Goal: Task Accomplishment & Management: Complete application form

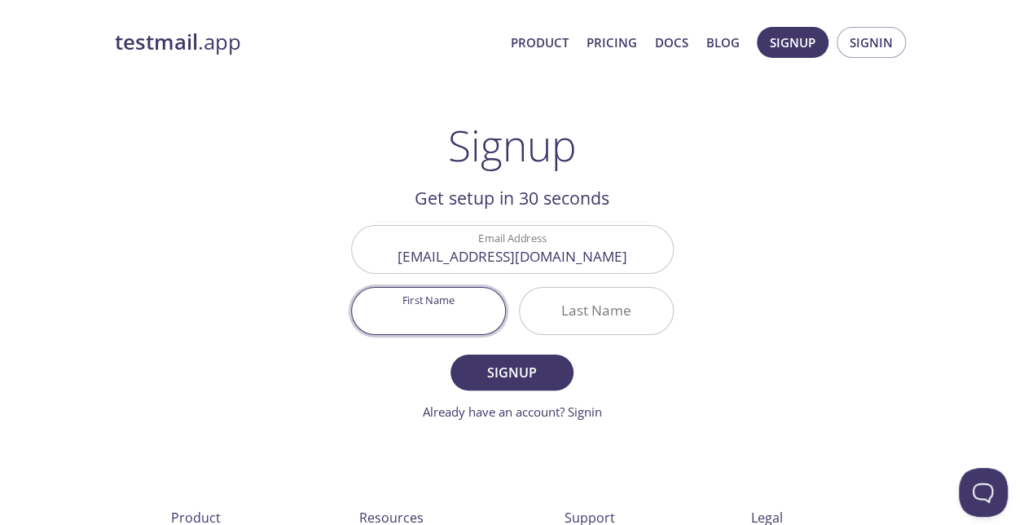
click at [404, 301] on input "First Name" at bounding box center [428, 311] width 153 height 46
type input "Olena"
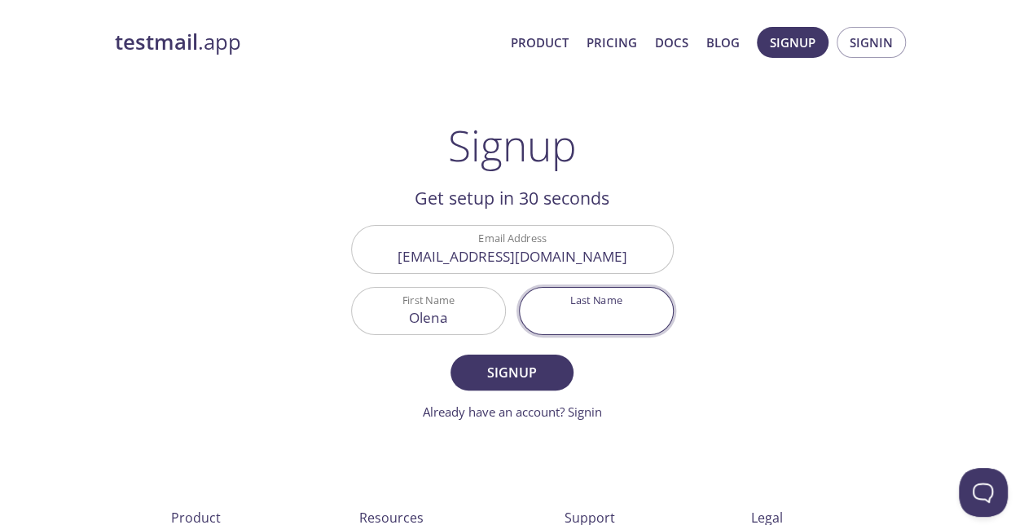
click at [551, 309] on input "Last Name" at bounding box center [596, 311] width 153 height 46
type input "[PERSON_NAME]"
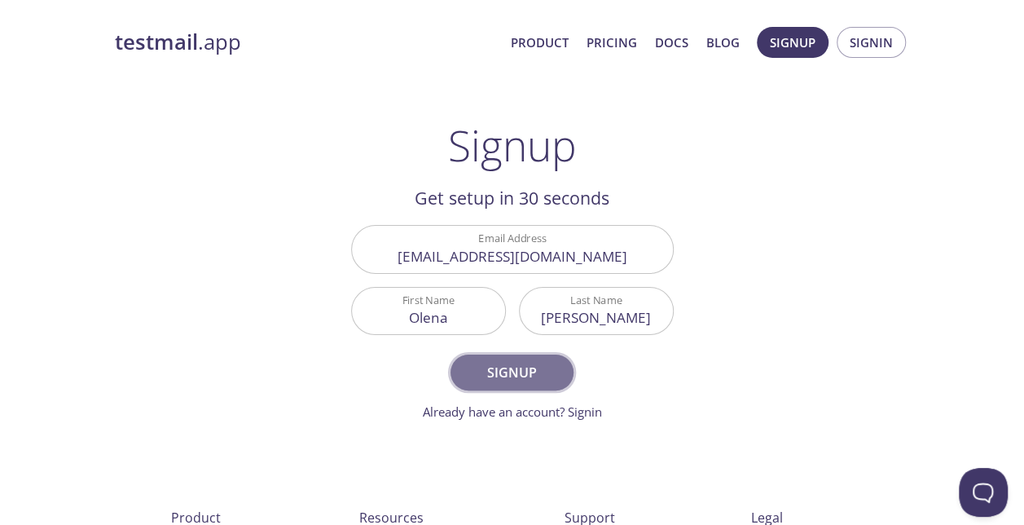
click at [507, 368] on span "Signup" at bounding box center [511, 372] width 86 height 23
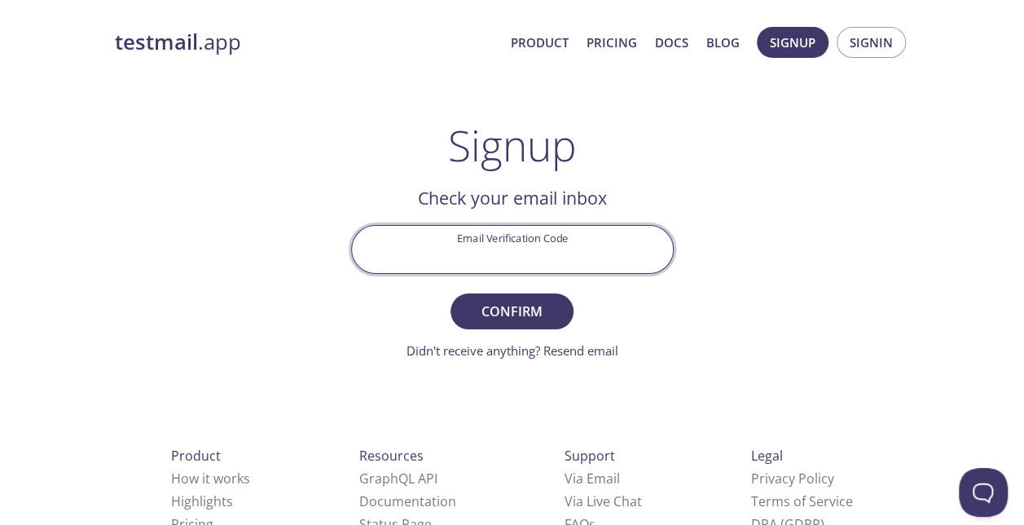
click at [514, 246] on input "Email Verification Code" at bounding box center [512, 249] width 321 height 46
paste input "9VZJDEE"
type input "9VZJDEE"
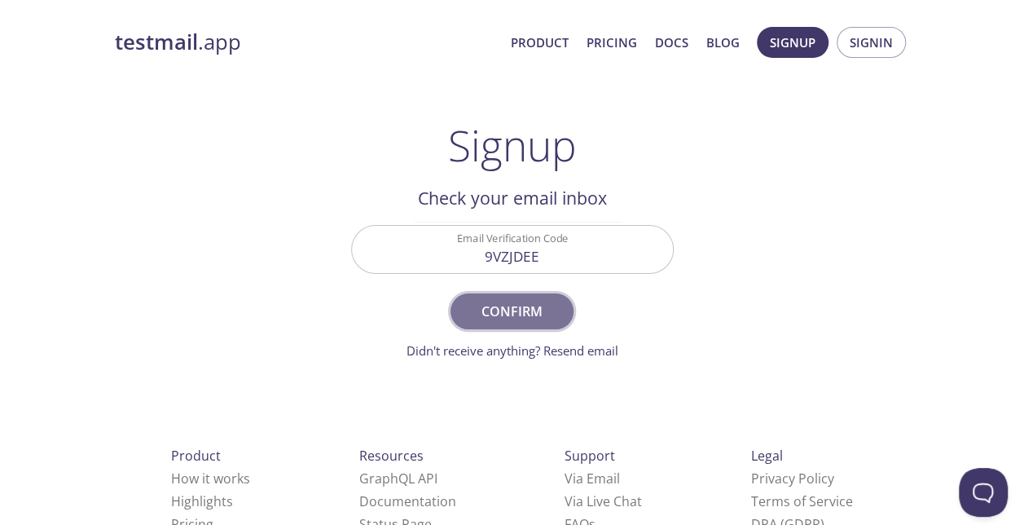
click at [528, 321] on span "Confirm" at bounding box center [511, 311] width 86 height 23
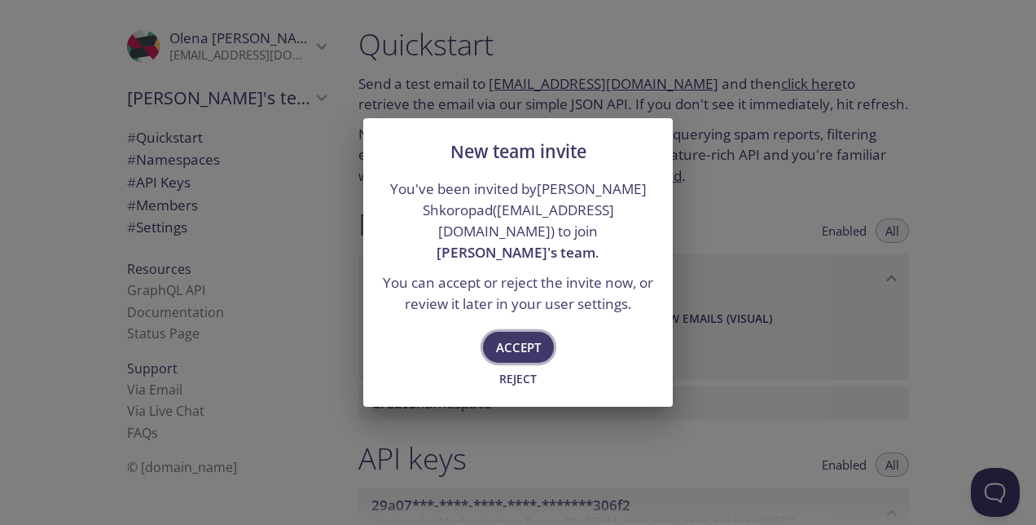
click at [516, 340] on span "Accept" at bounding box center [518, 346] width 45 height 21
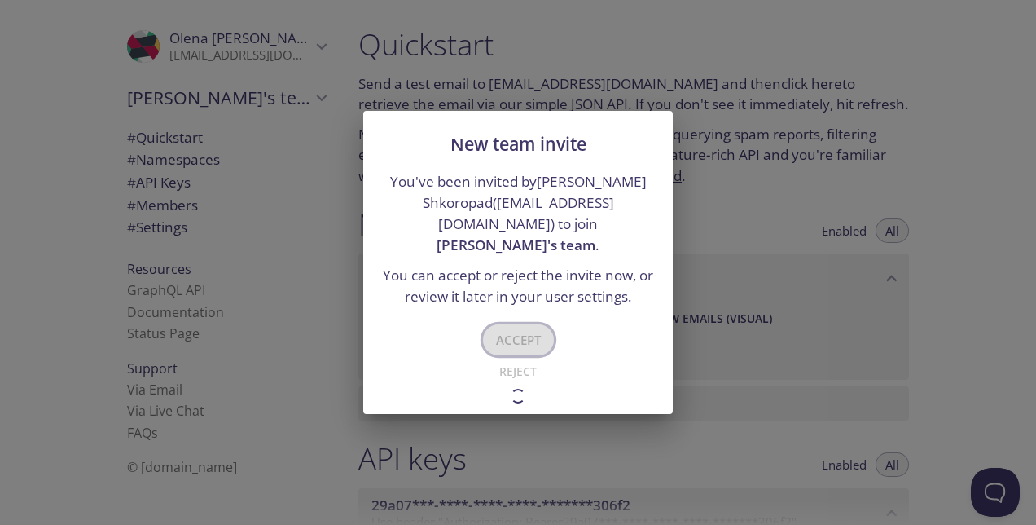
type input "[PERSON_NAME]'s team"
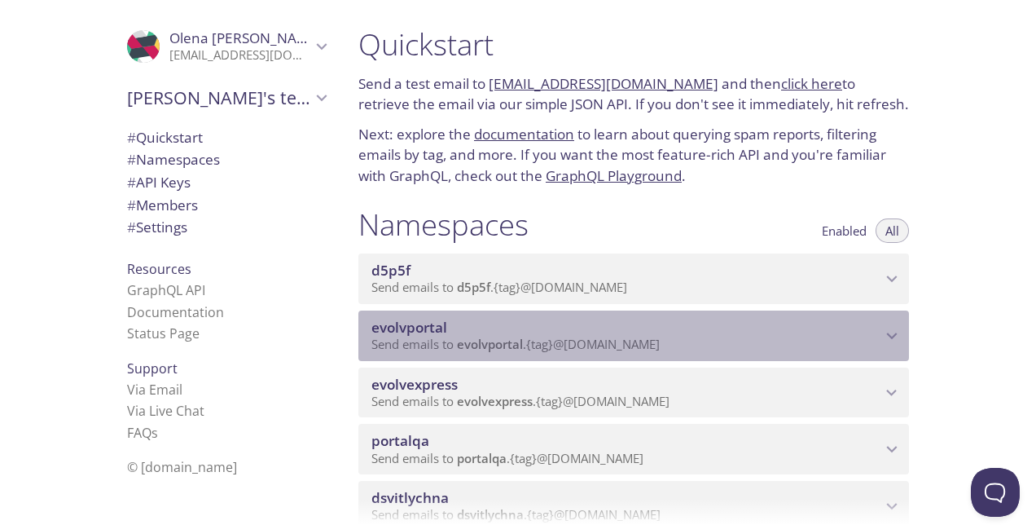
click at [891, 339] on icon "evolvportal namespace" at bounding box center [892, 335] width 11 height 7
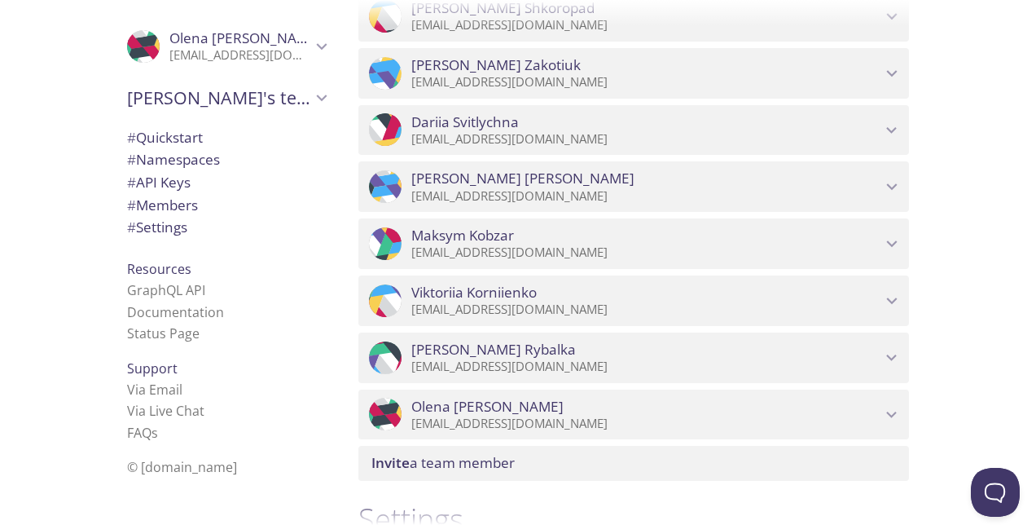
scroll to position [1393, 0]
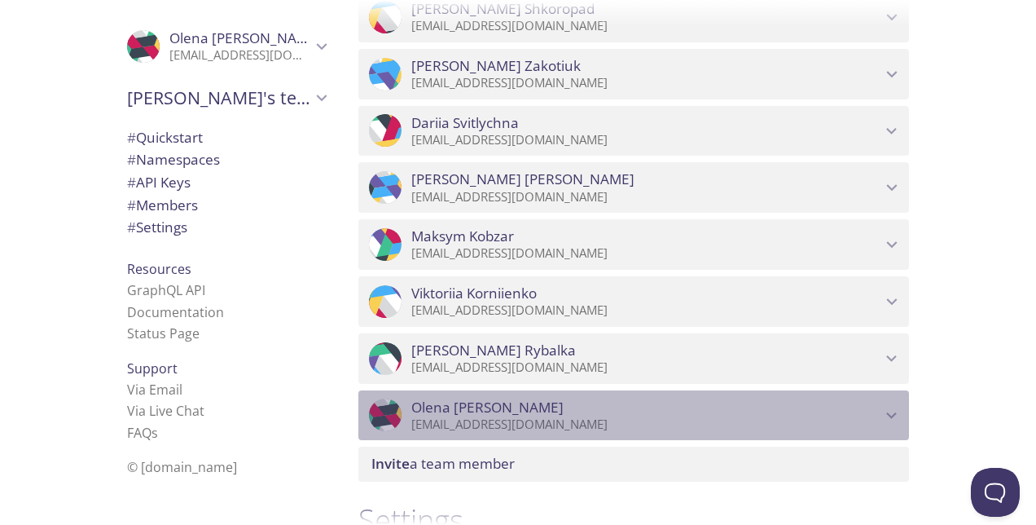
click at [886, 426] on icon "Olena Shafran" at bounding box center [891, 415] width 21 height 21
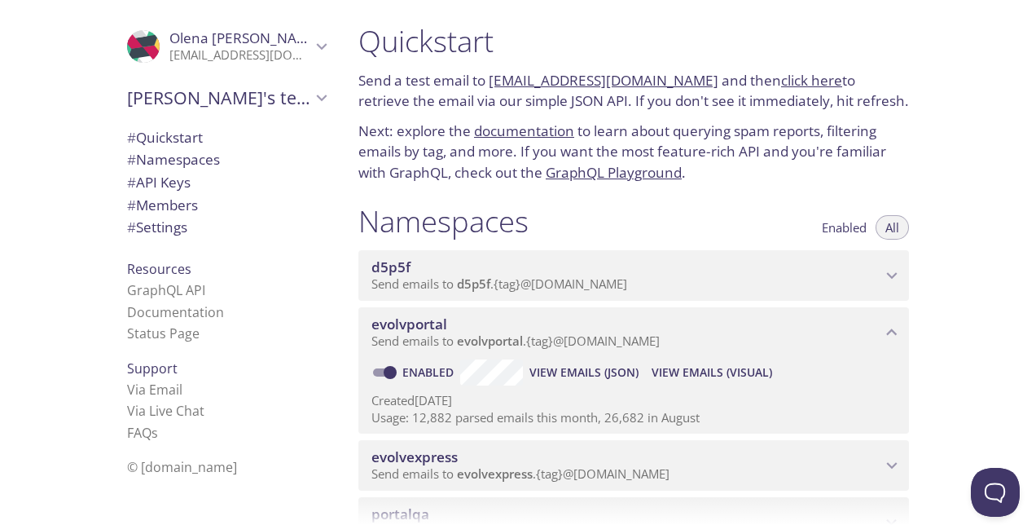
scroll to position [0, 0]
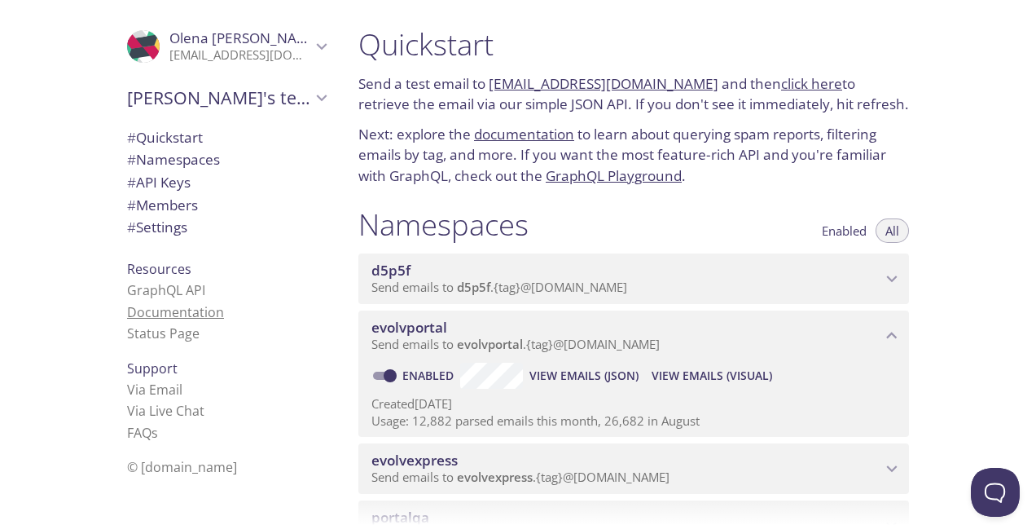
click at [192, 306] on link "Documentation" at bounding box center [175, 312] width 97 height 18
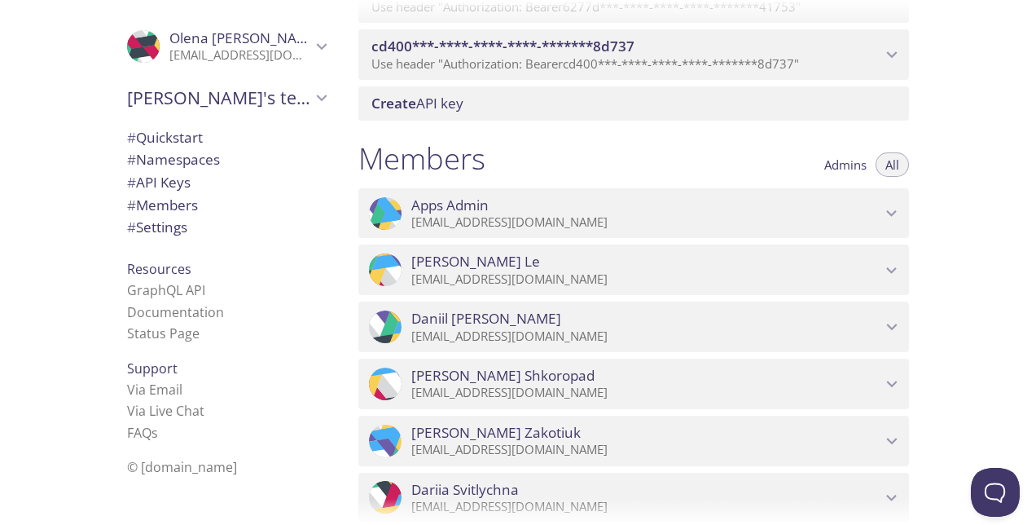
scroll to position [1029, 0]
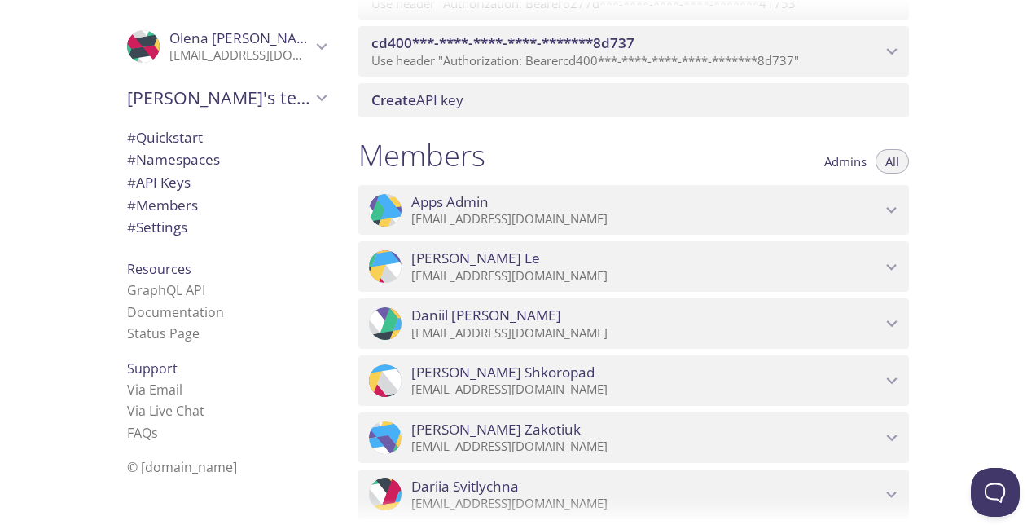
drag, startPoint x: 78, startPoint y: 1, endPoint x: 46, endPoint y: 81, distance: 86.7
click at [46, 81] on div ".cls-1 { fill: #6d5ca8; } .cls-2 { fill: #3fc191; } .cls-3 { fill: #3b4752; } .…" at bounding box center [172, 262] width 345 height 525
